Goal: Task Accomplishment & Management: Manage account settings

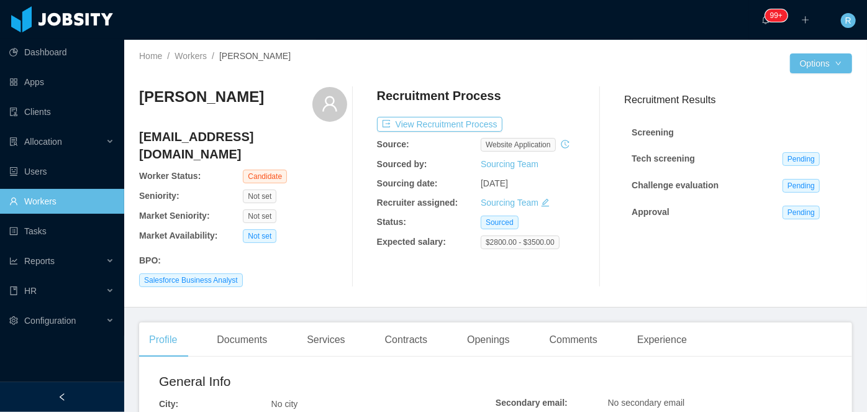
click at [542, 204] on icon "icon: edit" at bounding box center [545, 202] width 9 height 9
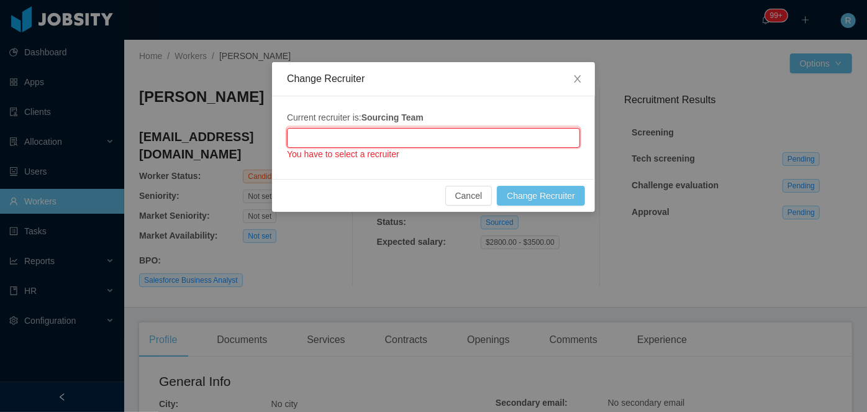
click at [443, 135] on input "text" at bounding box center [433, 138] width 293 height 20
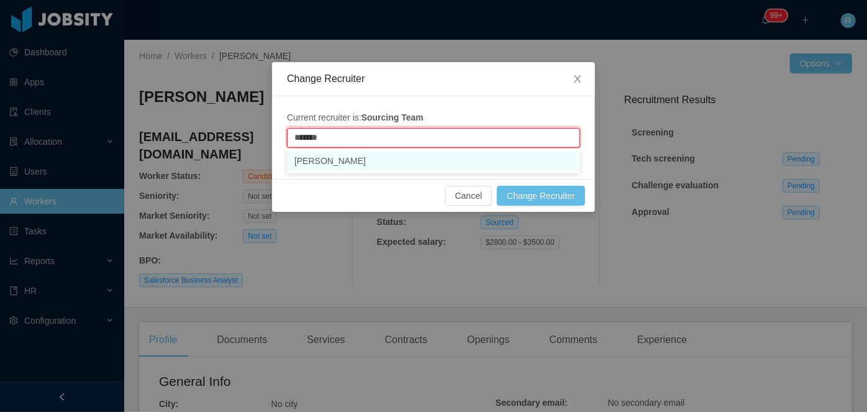
click at [379, 166] on li "[PERSON_NAME]" at bounding box center [433, 161] width 293 height 20
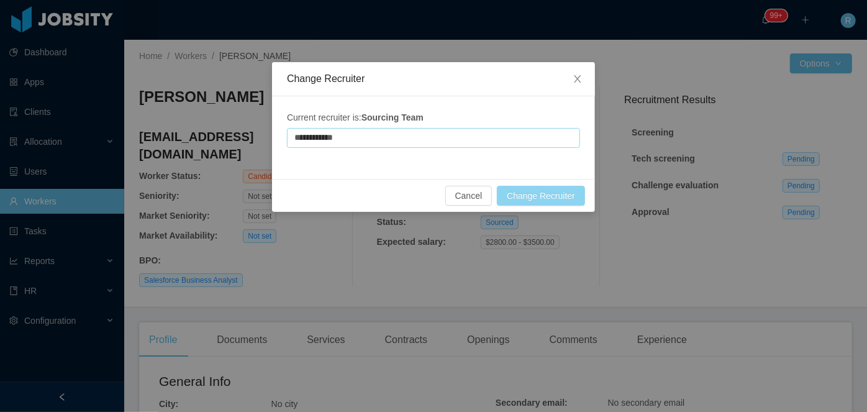
type input "**********"
click at [545, 201] on button "Change Recruiter" at bounding box center [541, 196] width 88 height 20
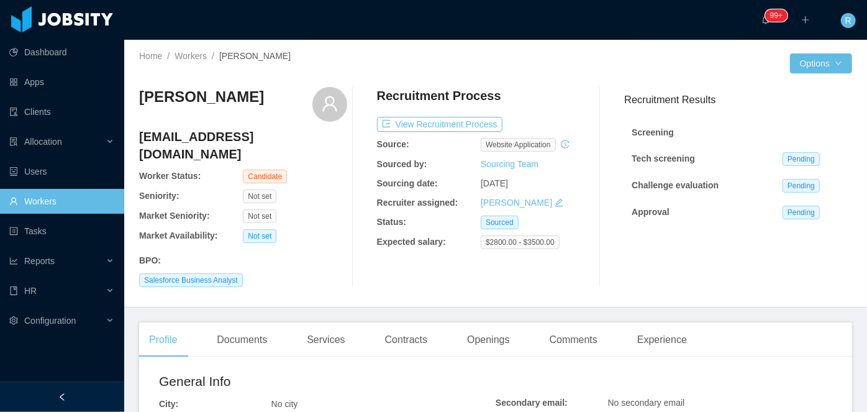
click at [227, 142] on h4 "[EMAIL_ADDRESS][DOMAIN_NAME]" at bounding box center [243, 145] width 208 height 35
copy h4 "[EMAIL_ADDRESS][DOMAIN_NAME]"
